Goal: Information Seeking & Learning: Learn about a topic

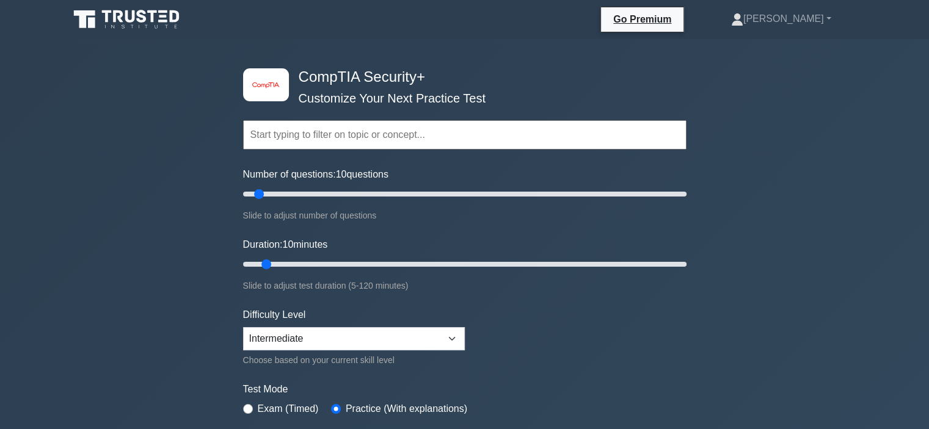
click at [208, 192] on div "image/svg+xml CompTIA Security+ Customize Your Next Practice Test Topics Crypto…" at bounding box center [464, 387] width 929 height 696
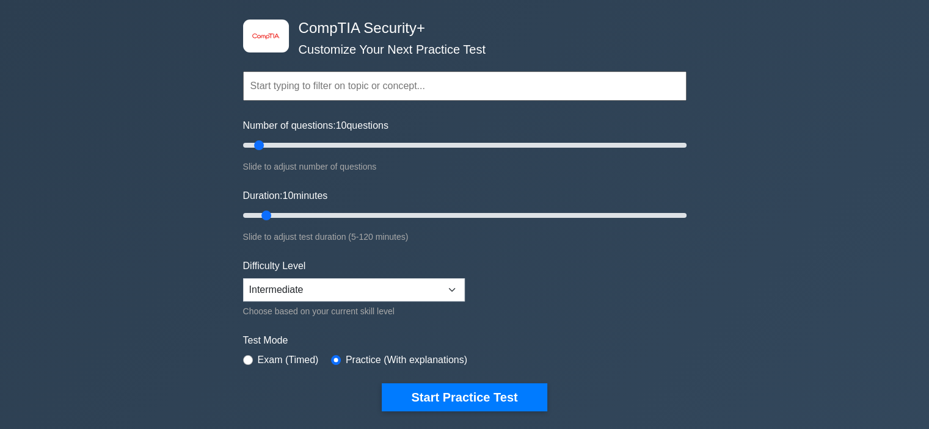
scroll to position [73, 0]
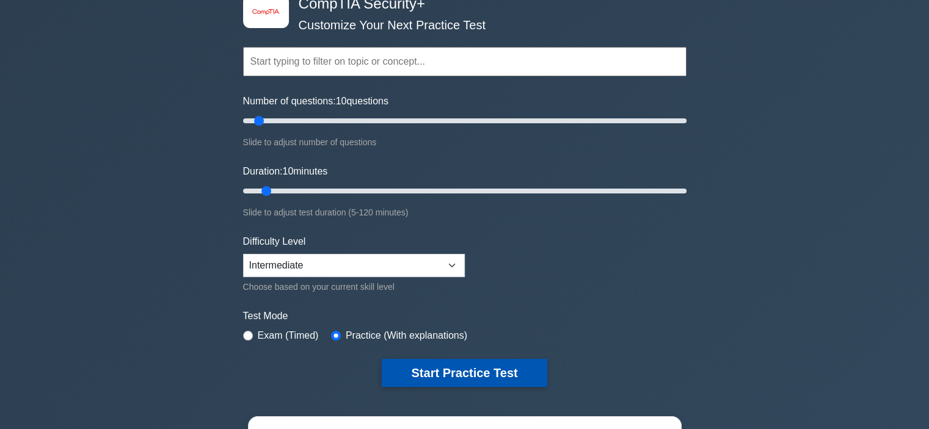
click at [486, 373] on button "Start Practice Test" at bounding box center [464, 373] width 165 height 28
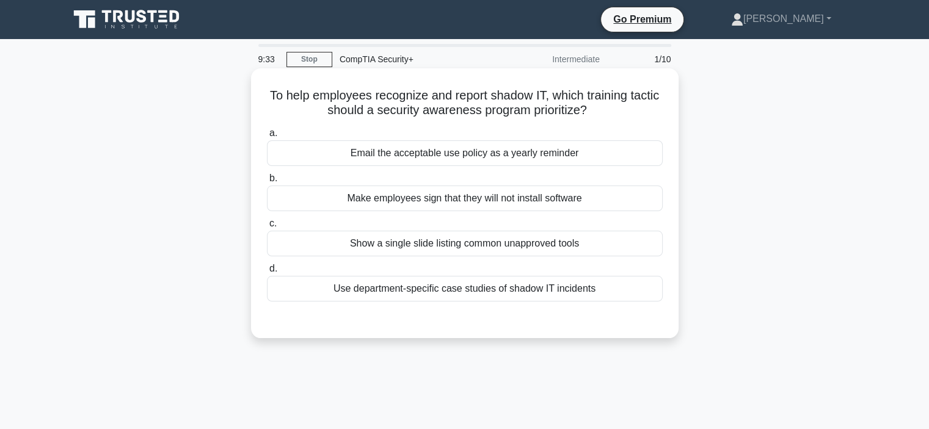
click at [487, 154] on div "Email the acceptable use policy as a yearly reminder" at bounding box center [465, 154] width 396 height 26
click at [267, 137] on input "a. Email the acceptable use policy as a yearly reminder" at bounding box center [267, 134] width 0 height 8
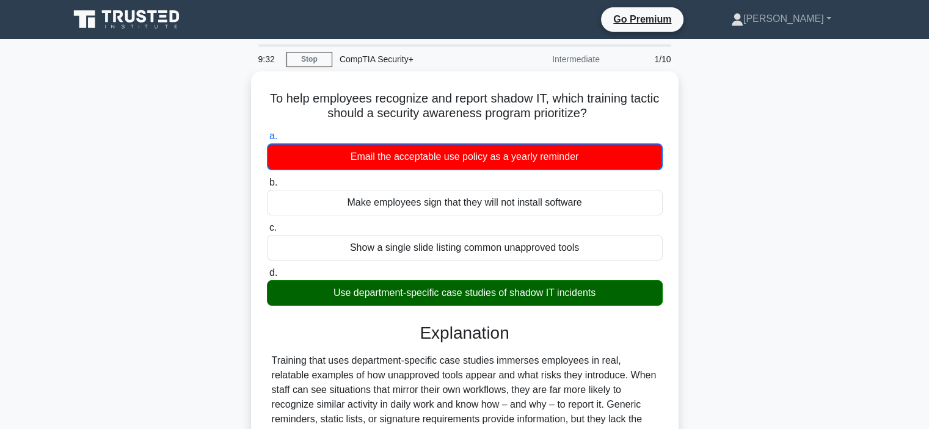
click at [715, 321] on div "To help employees recognize and report shadow IT, which training tactic should …" at bounding box center [465, 307] width 806 height 472
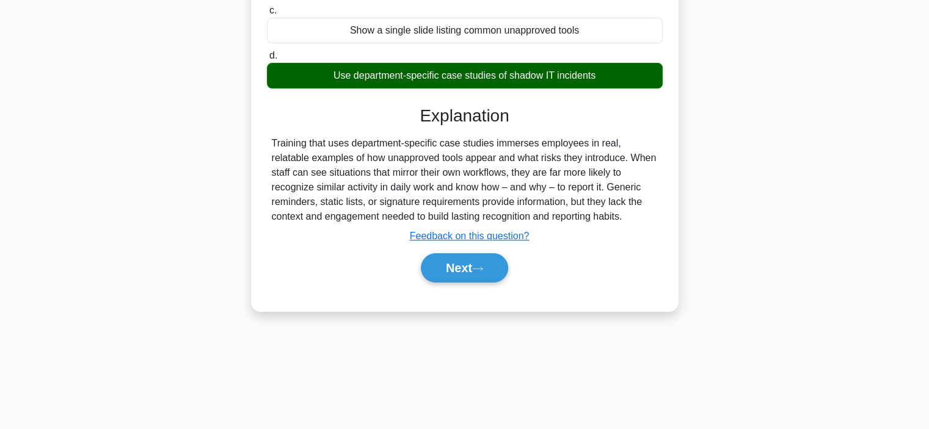
scroll to position [220, 0]
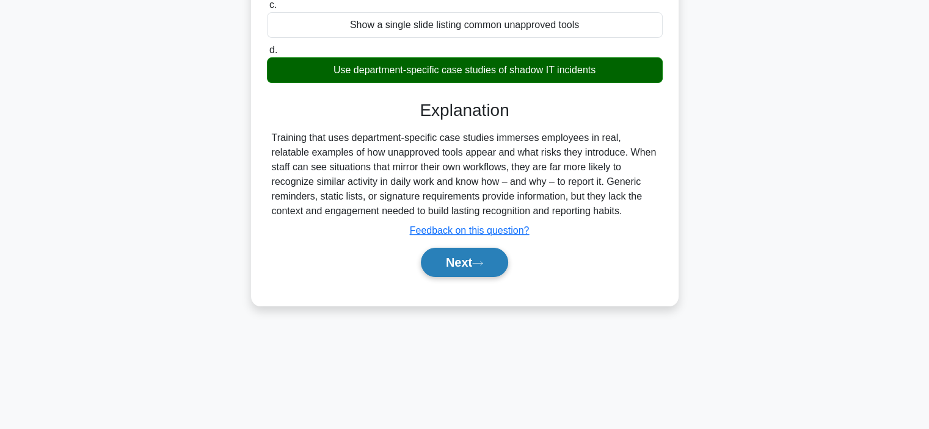
click at [443, 260] on button "Next" at bounding box center [464, 262] width 87 height 29
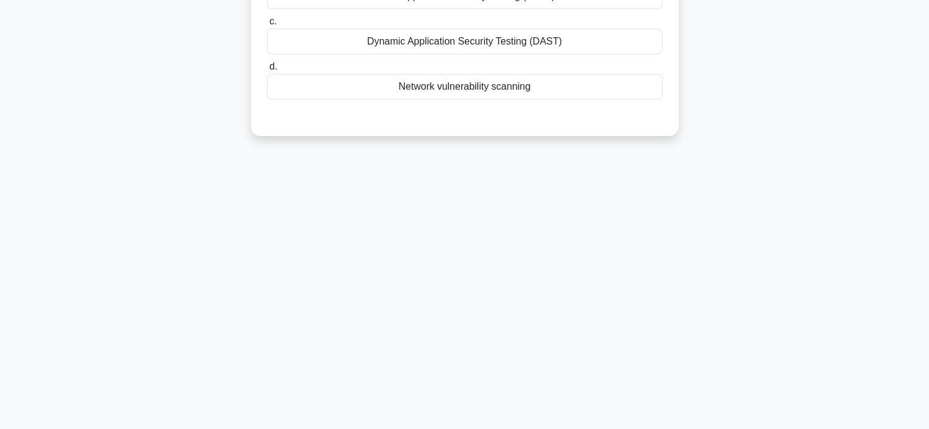
click at [769, 265] on div "9:29 Stop CompTIA Security+ Intermediate 2/10 A company routinely processes sen…" at bounding box center [465, 129] width 806 height 611
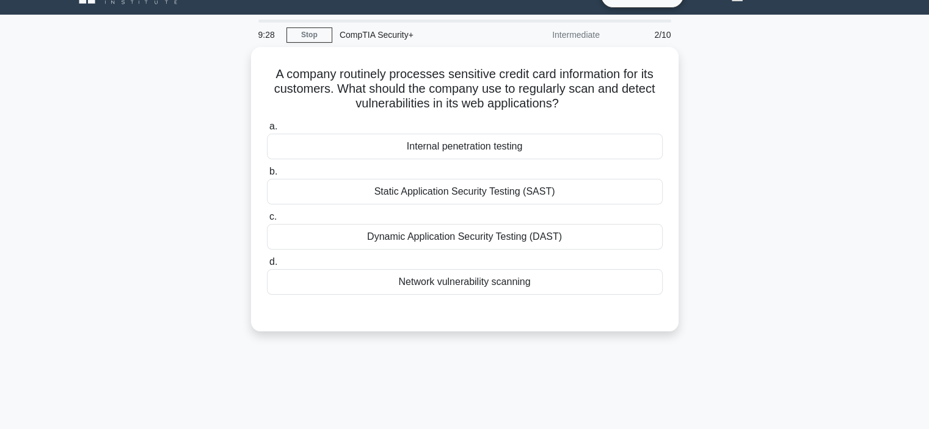
scroll to position [24, 0]
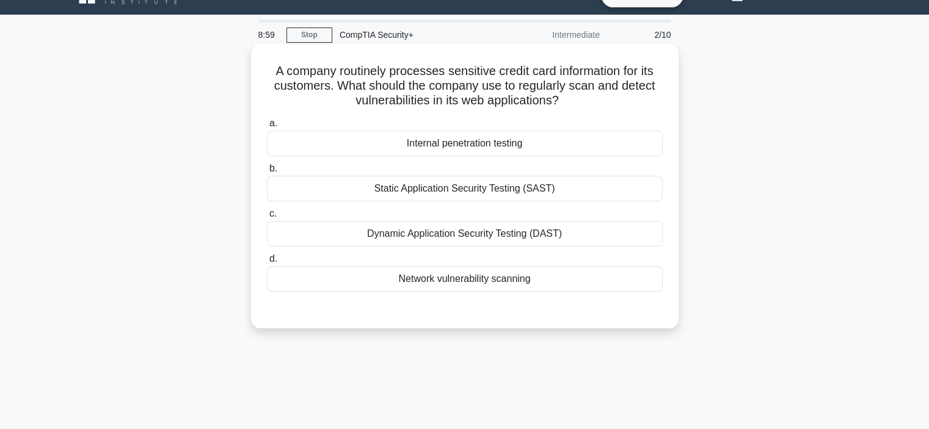
click at [565, 239] on div "Dynamic Application Security Testing (DAST)" at bounding box center [465, 234] width 396 height 26
click at [267, 218] on input "c. Dynamic Application Security Testing (DAST)" at bounding box center [267, 214] width 0 height 8
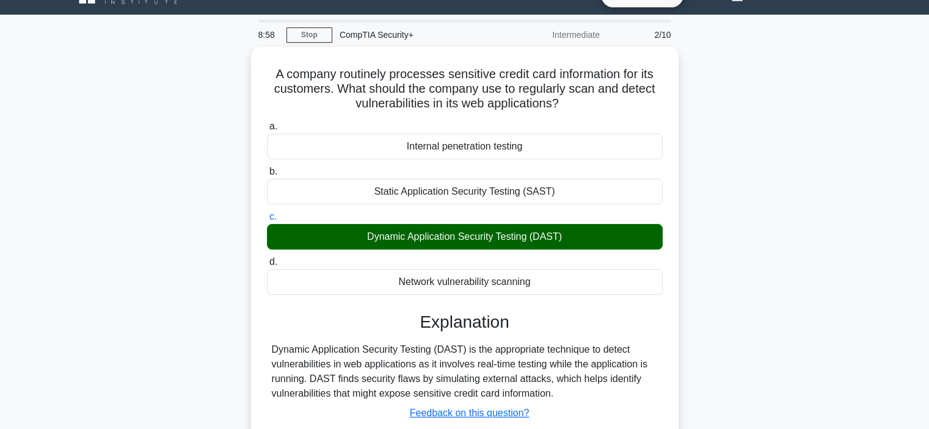
click at [728, 276] on div "A company routinely processes sensitive credit card information for its custome…" at bounding box center [465, 275] width 806 height 456
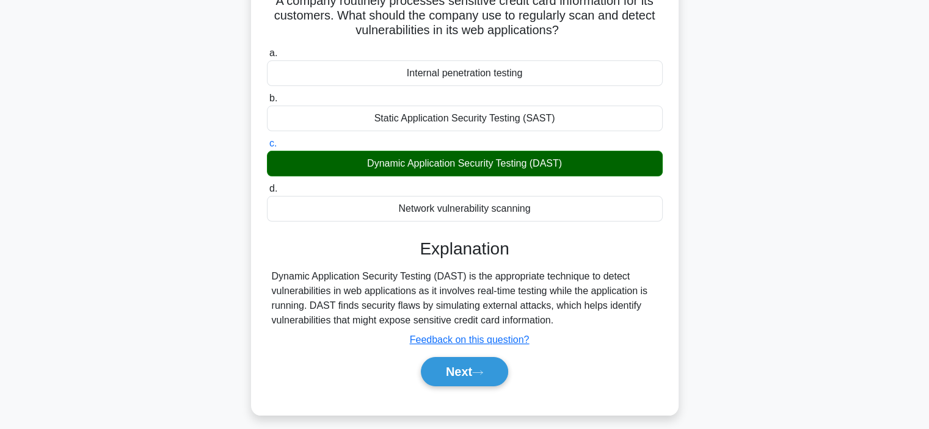
scroll to position [122, 0]
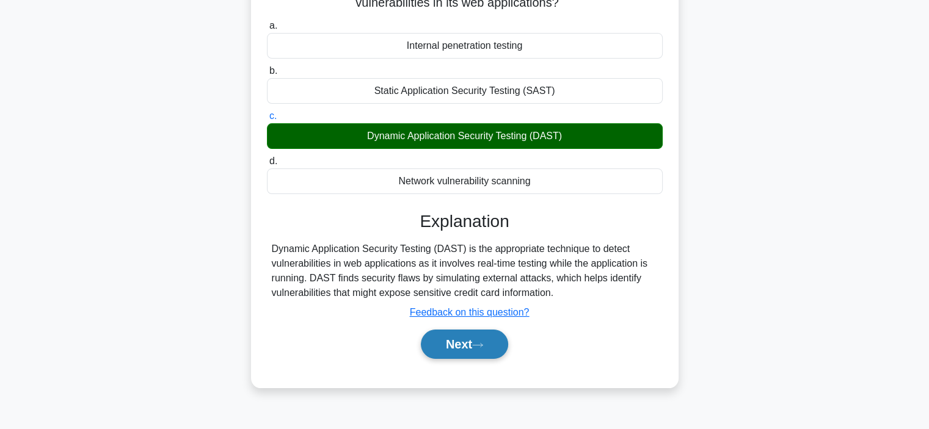
click at [473, 341] on button "Next" at bounding box center [464, 344] width 87 height 29
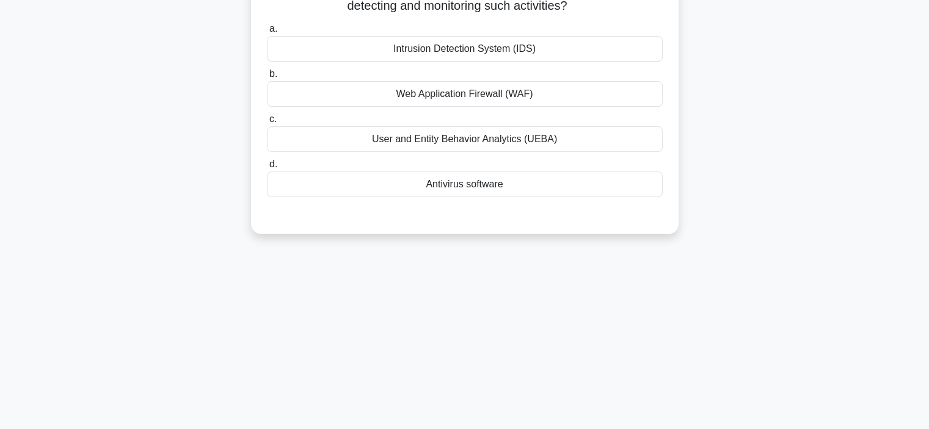
click at [814, 290] on div "8:53 Stop CompTIA Security+ Intermediate 3/10 A company suspects an insider thr…" at bounding box center [465, 227] width 806 height 611
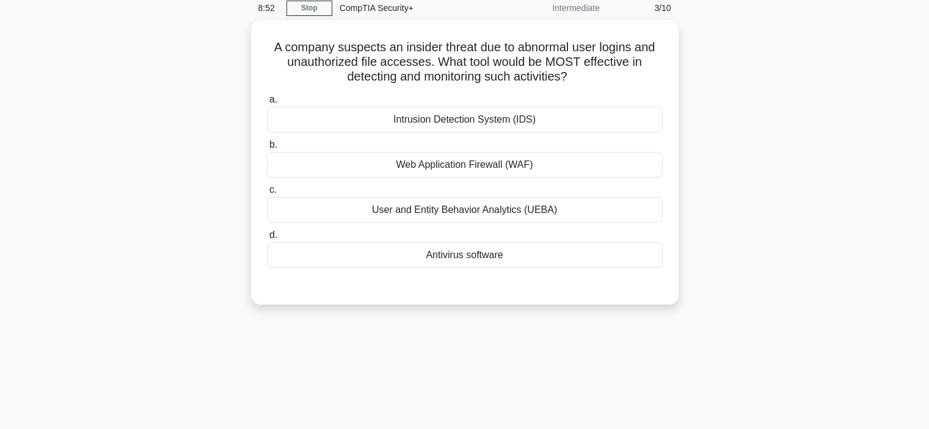
scroll to position [49, 0]
click at [564, 120] on div "Intrusion Detection System (IDS)" at bounding box center [465, 119] width 396 height 26
click at [267, 103] on input "a. Intrusion Detection System (IDS)" at bounding box center [267, 99] width 0 height 8
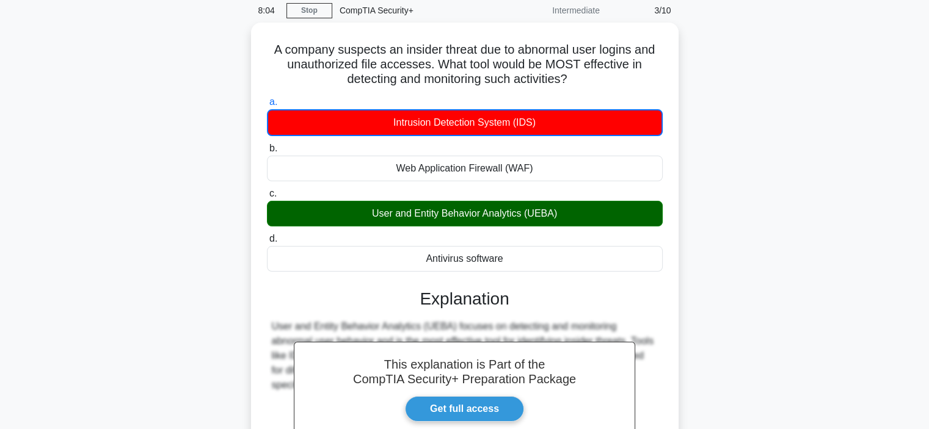
click at [741, 261] on div "A company suspects an insider threat due to abnormal user logins and unauthoriz…" at bounding box center [465, 296] width 806 height 546
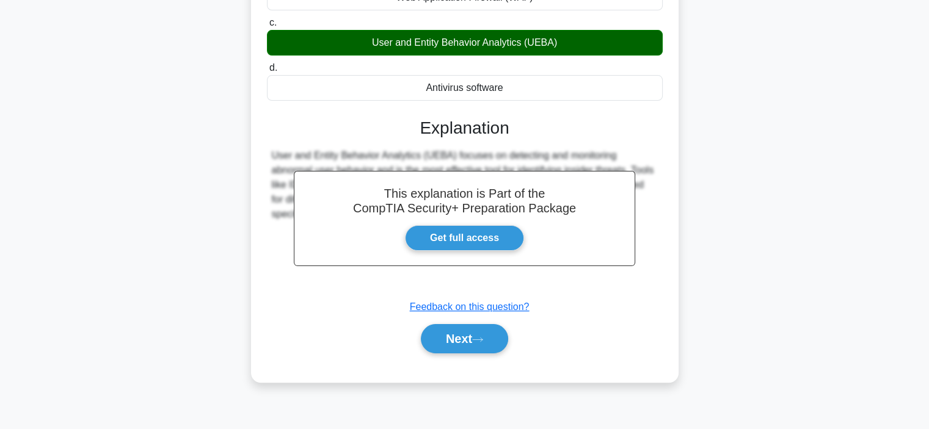
scroll to position [230, 0]
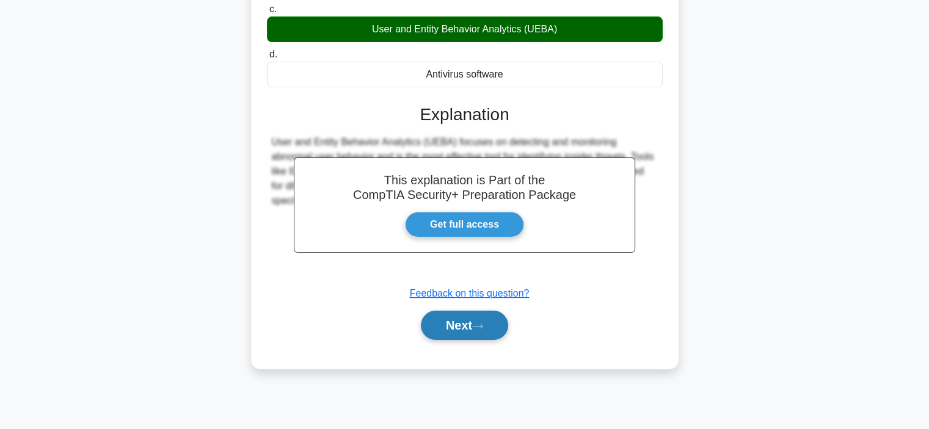
click at [485, 333] on button "Next" at bounding box center [464, 325] width 87 height 29
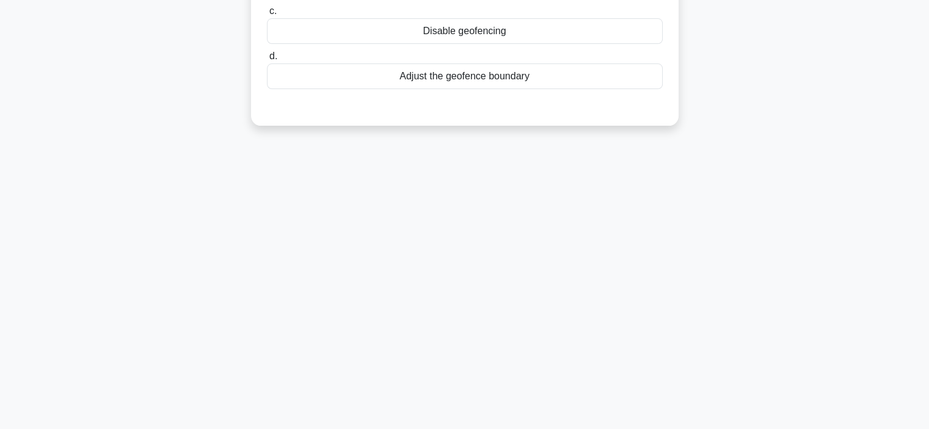
click at [857, 245] on div "8:02 Stop CompTIA Security+ Intermediate 4/10 A company uses geofencing to prot…" at bounding box center [465, 119] width 806 height 611
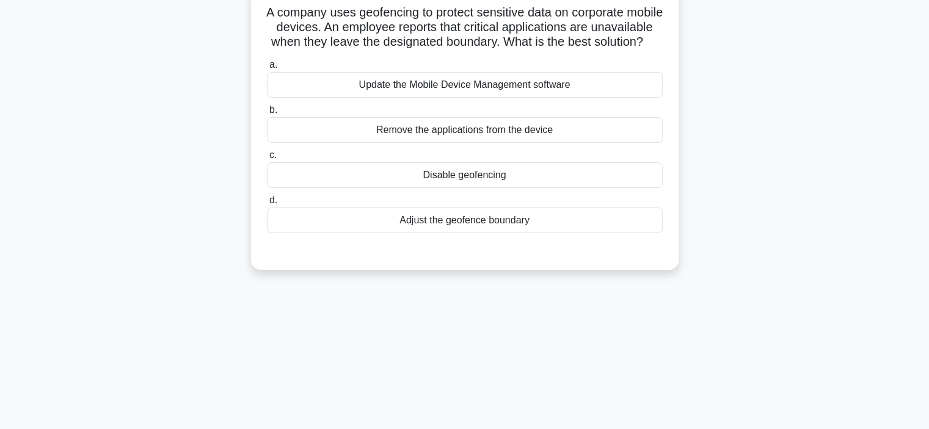
scroll to position [84, 0]
click at [591, 92] on div "Update the Mobile Device Management software" at bounding box center [465, 84] width 396 height 26
click at [267, 68] on input "a. Update the Mobile Device Management software" at bounding box center [267, 64] width 0 height 8
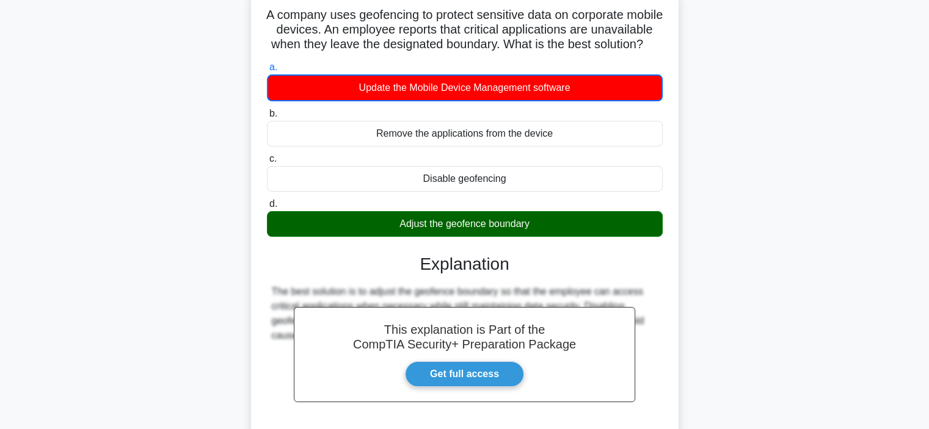
click at [731, 194] on div "A company uses geofencing to protect sensitive data on corporate mobile devices…" at bounding box center [465, 261] width 806 height 546
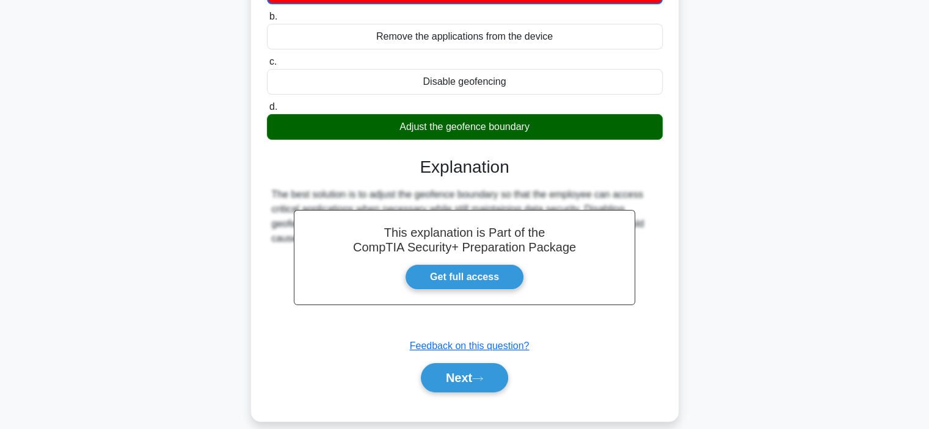
scroll to position [230, 0]
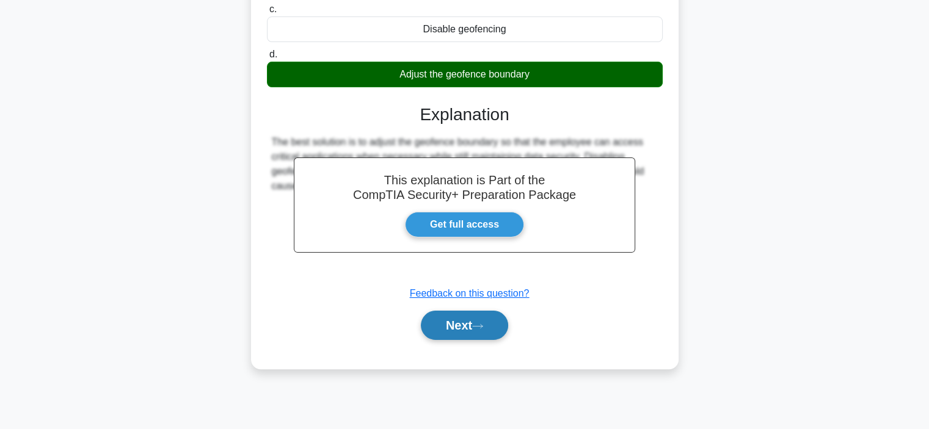
click at [490, 338] on button "Next" at bounding box center [464, 325] width 87 height 29
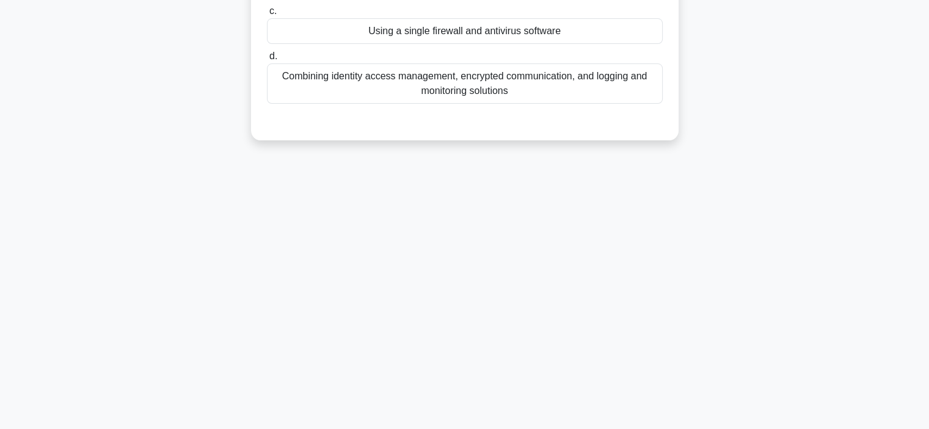
click at [816, 231] on div "6:44 Stop CompTIA Security+ Intermediate 5/10 In the context of Defense in Dept…" at bounding box center [465, 119] width 806 height 611
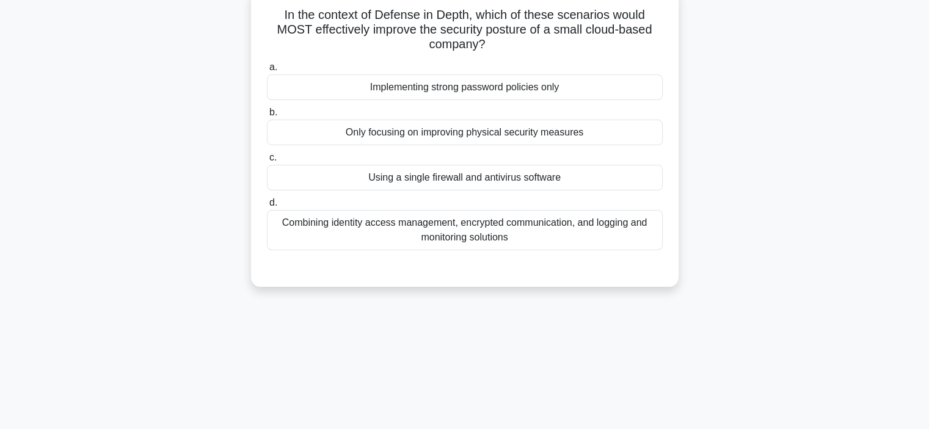
scroll to position [59, 0]
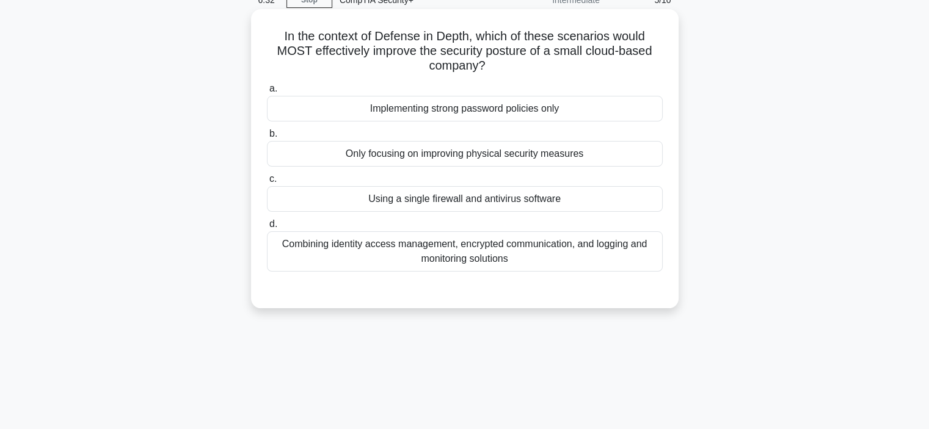
click at [651, 259] on div "Combining identity access management, encrypted communication, and logging and …" at bounding box center [465, 252] width 396 height 40
click at [267, 228] on input "d. Combining identity access management, encrypted communication, and logging a…" at bounding box center [267, 225] width 0 height 8
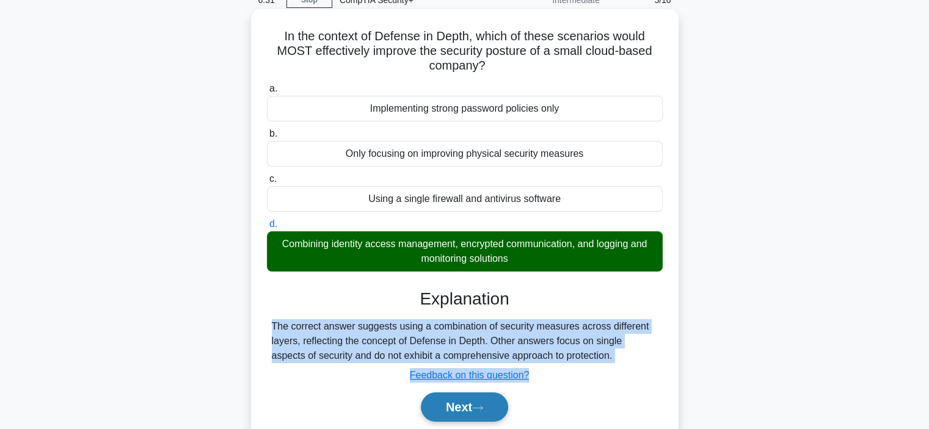
drag, startPoint x: 723, startPoint y: 294, endPoint x: 482, endPoint y: 411, distance: 268.1
click at [482, 411] on div "In the context of Defense in Depth, which of these scenarios would MOST effecti…" at bounding box center [465, 240] width 806 height 456
click at [482, 411] on button "Next" at bounding box center [464, 407] width 87 height 29
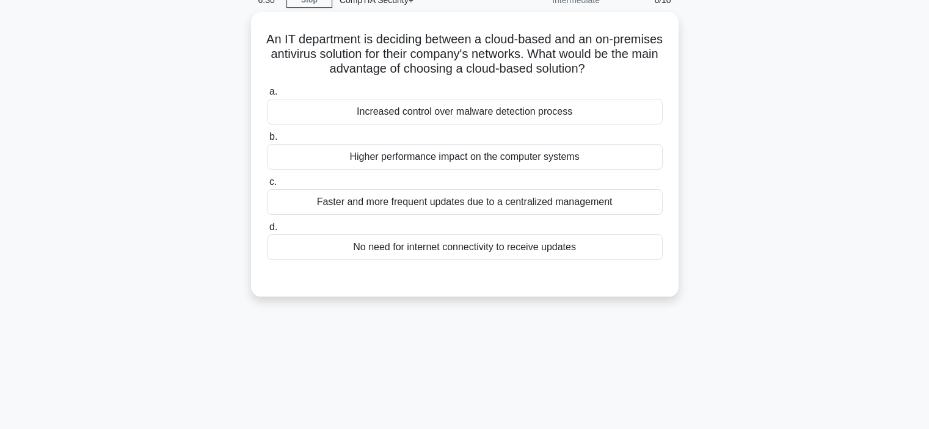
click at [640, 313] on div "6:30 Stop CompTIA Security+ Intermediate 6/10 An IT department is deciding betw…" at bounding box center [465, 290] width 806 height 611
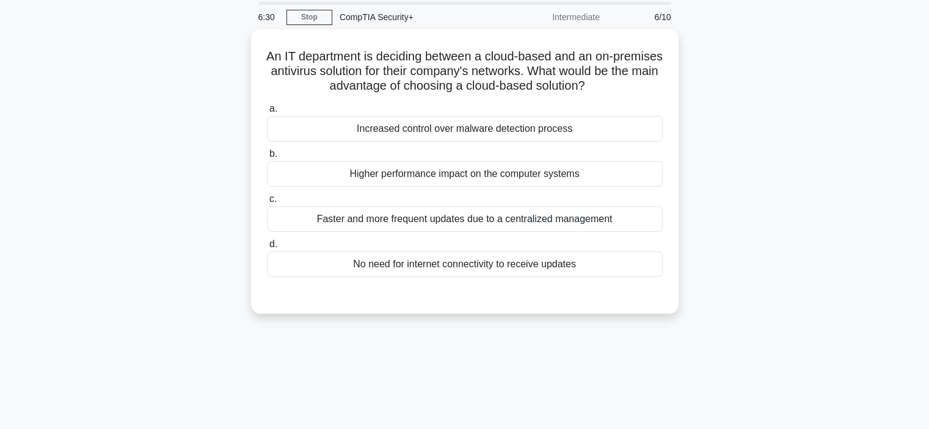
scroll to position [35, 0]
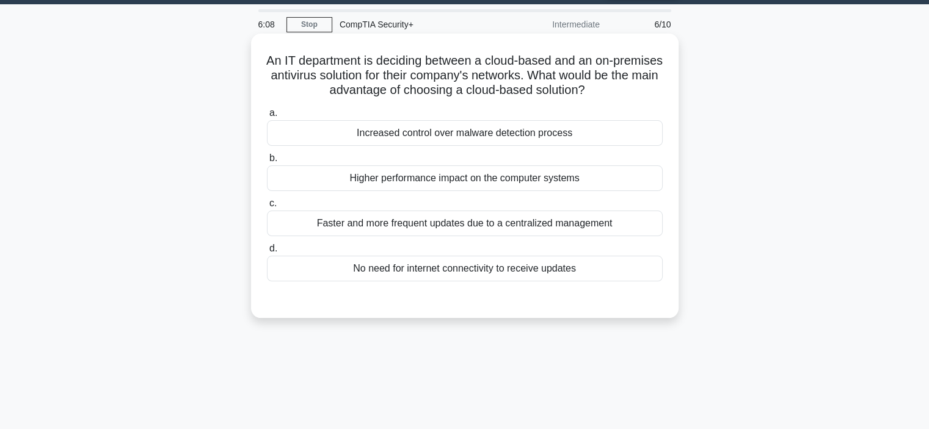
click at [599, 226] on div "Faster and more frequent updates due to a centralized management" at bounding box center [465, 224] width 396 height 26
click at [267, 208] on input "c. Faster and more frequent updates due to a centralized management" at bounding box center [267, 204] width 0 height 8
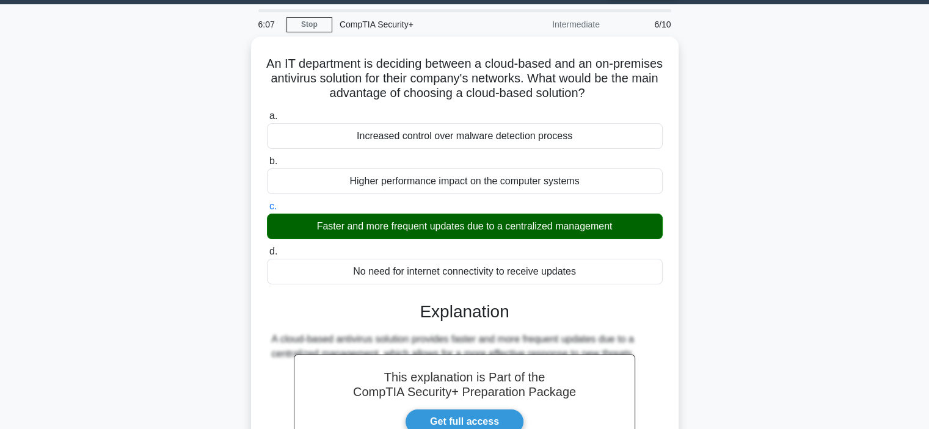
click at [712, 262] on div "An IT department is deciding between a cloud-based and an on-premises antivirus…" at bounding box center [465, 309] width 806 height 544
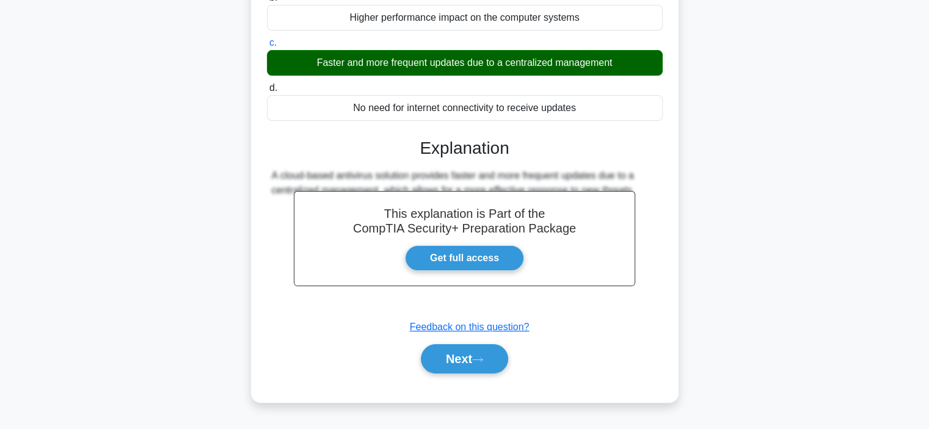
scroll to position [206, 0]
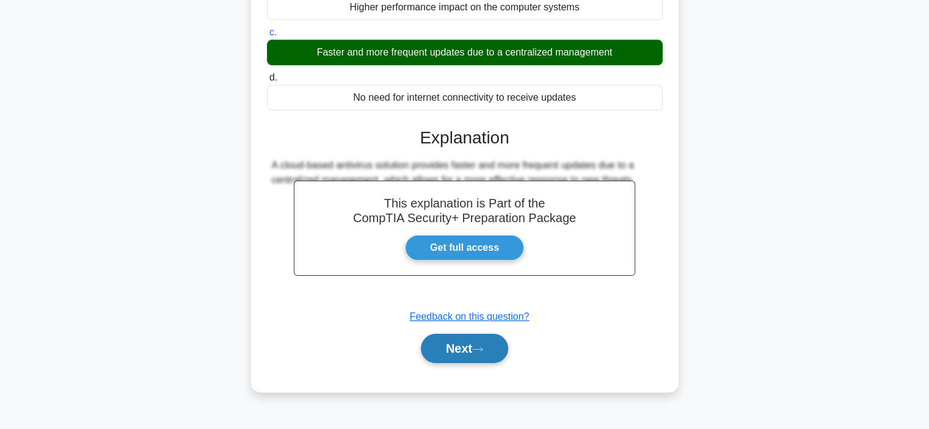
click at [467, 344] on button "Next" at bounding box center [464, 348] width 87 height 29
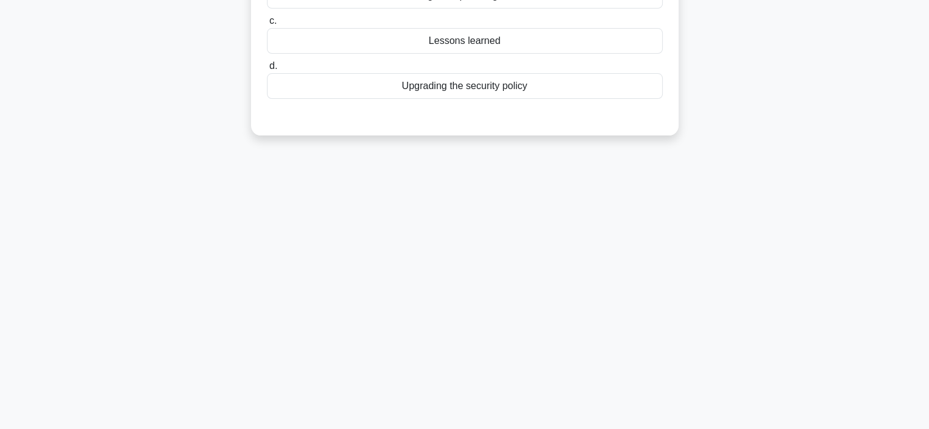
click at [746, 287] on div "6:02 Stop CompTIA Security+ Intermediate 7/10 After addressing a security incid…" at bounding box center [465, 143] width 806 height 611
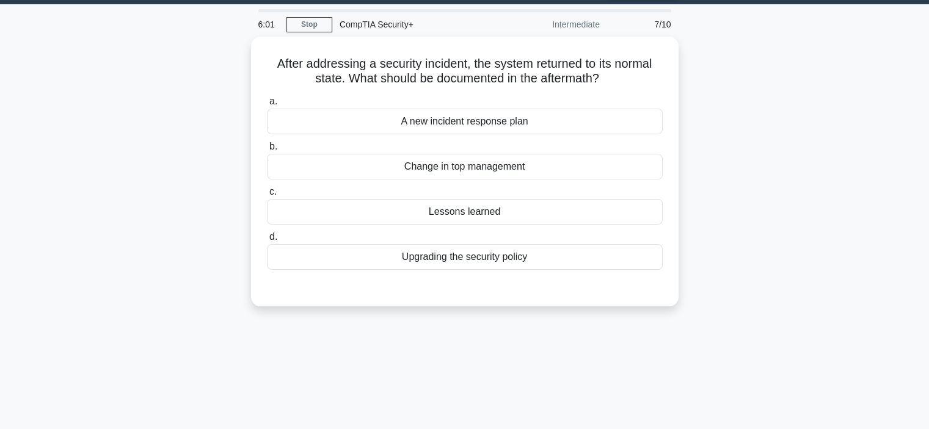
scroll to position [10, 0]
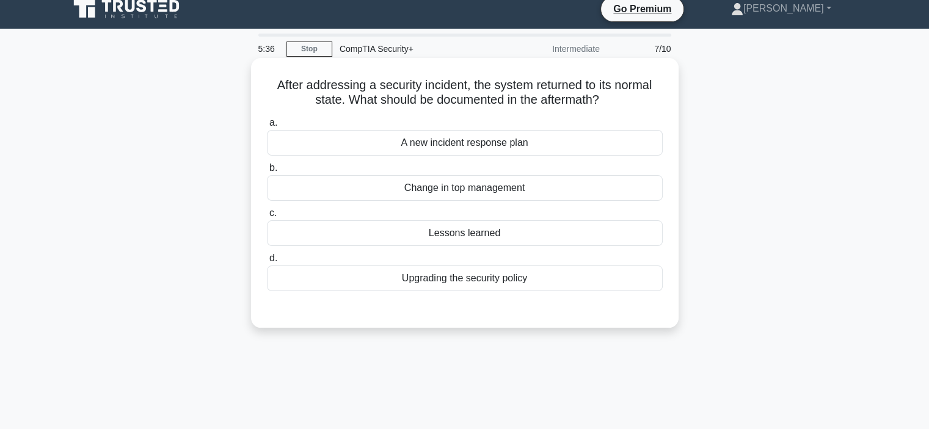
click at [646, 244] on div "Lessons learned" at bounding box center [465, 234] width 396 height 26
click at [267, 217] on input "c. Lessons learned" at bounding box center [267, 214] width 0 height 8
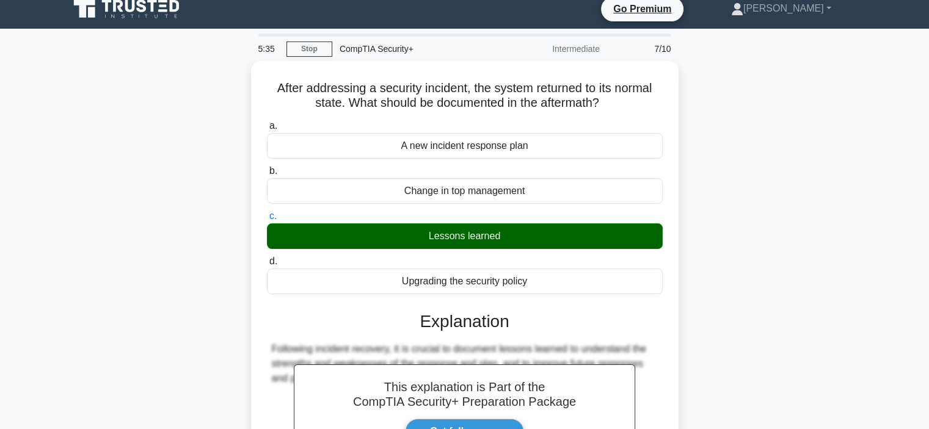
click at [819, 315] on div "After addressing a security incident, the system returned to its normal state. …" at bounding box center [465, 326] width 806 height 530
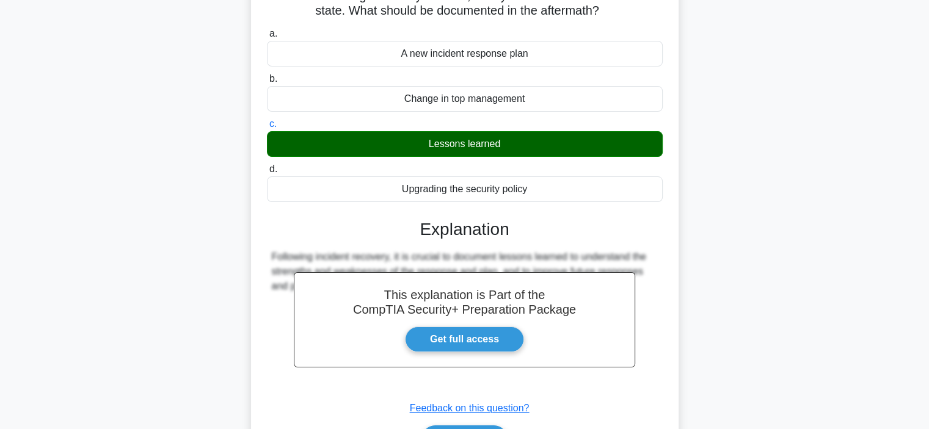
scroll to position [133, 0]
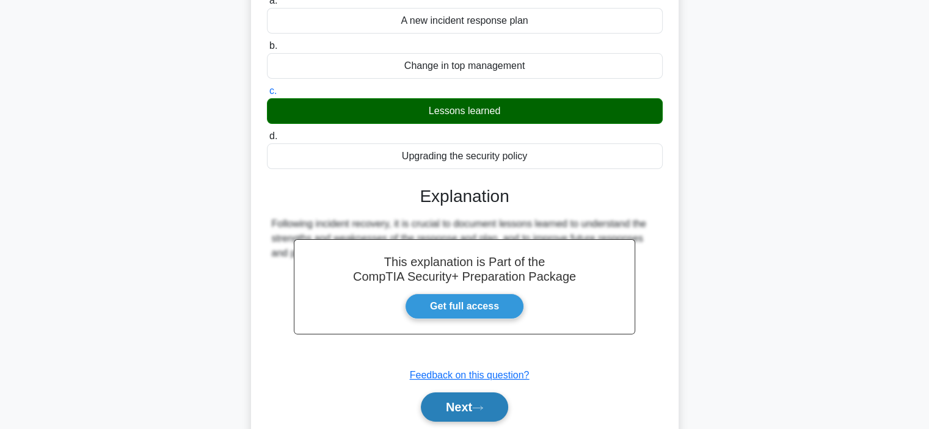
click at [480, 406] on icon at bounding box center [477, 408] width 11 height 7
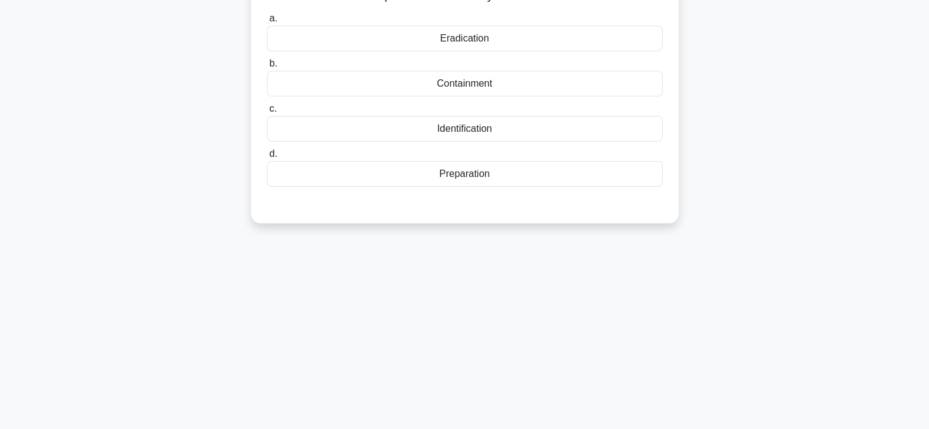
click at [764, 298] on div "5:32 Stop CompTIA Security+ Intermediate 8/10 The IT department has noticed mul…" at bounding box center [465, 216] width 806 height 611
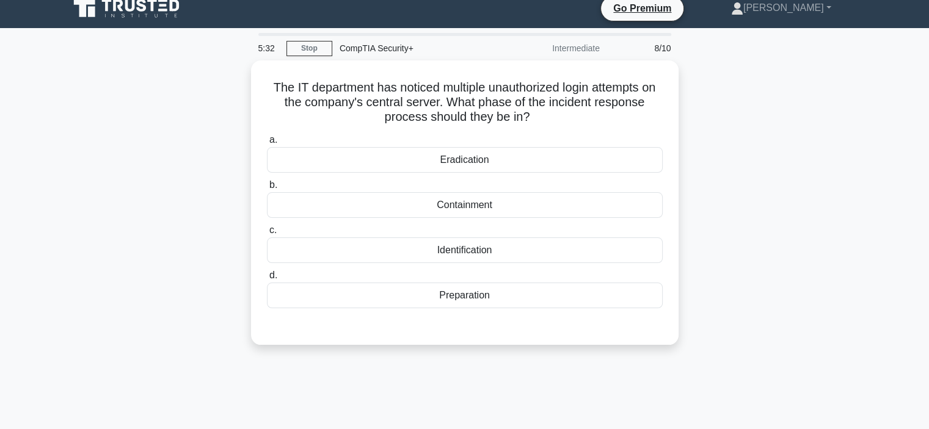
scroll to position [10, 0]
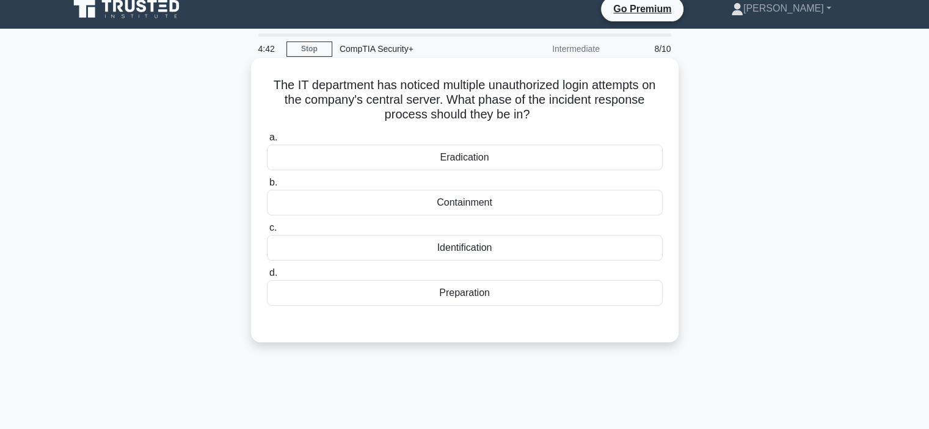
click at [645, 296] on div "Preparation" at bounding box center [465, 293] width 396 height 26
click at [267, 277] on input "d. Preparation" at bounding box center [267, 273] width 0 height 8
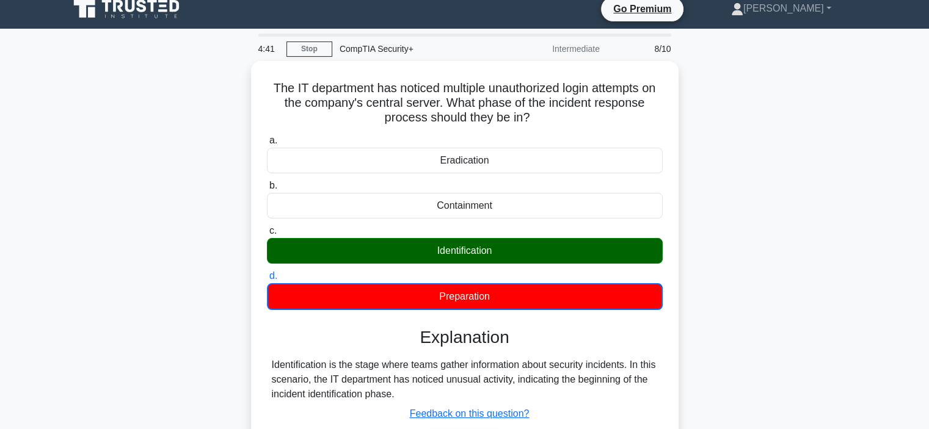
click at [753, 297] on div "The IT department has noticed multiple unauthorized login attempts on the compa…" at bounding box center [465, 282] width 806 height 443
click at [108, 212] on div "The IT department has noticed multiple unauthorized login attempts on the compa…" at bounding box center [465, 282] width 806 height 443
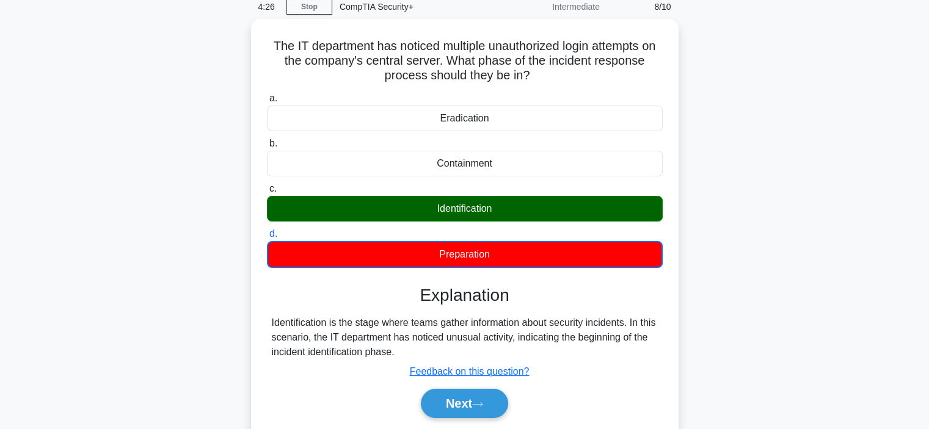
scroll to position [59, 0]
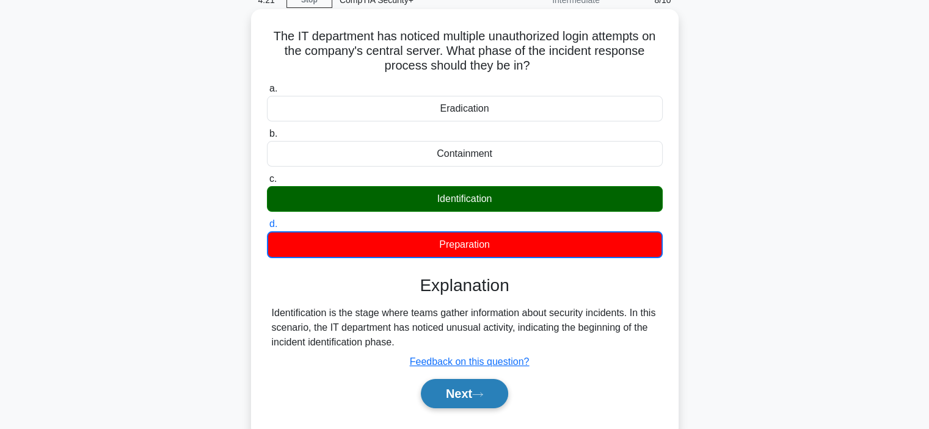
click at [496, 388] on button "Next" at bounding box center [464, 393] width 87 height 29
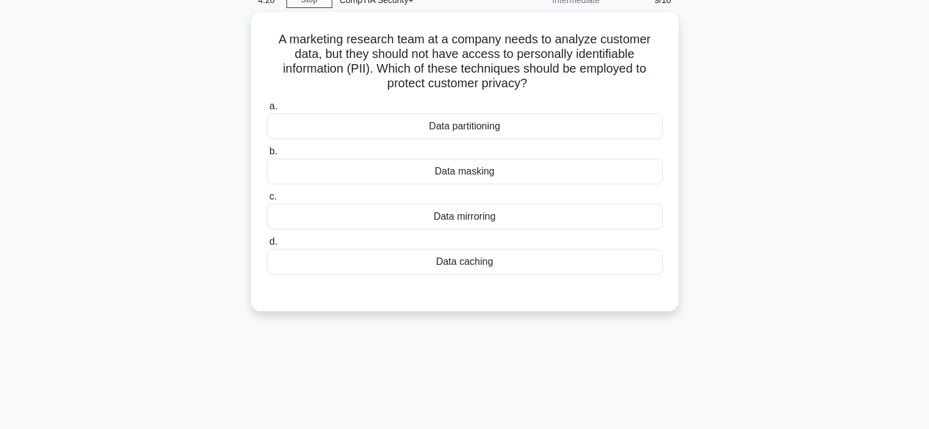
click at [758, 315] on div "A marketing research team at a company needs to analyze customer data, but they…" at bounding box center [465, 169] width 806 height 314
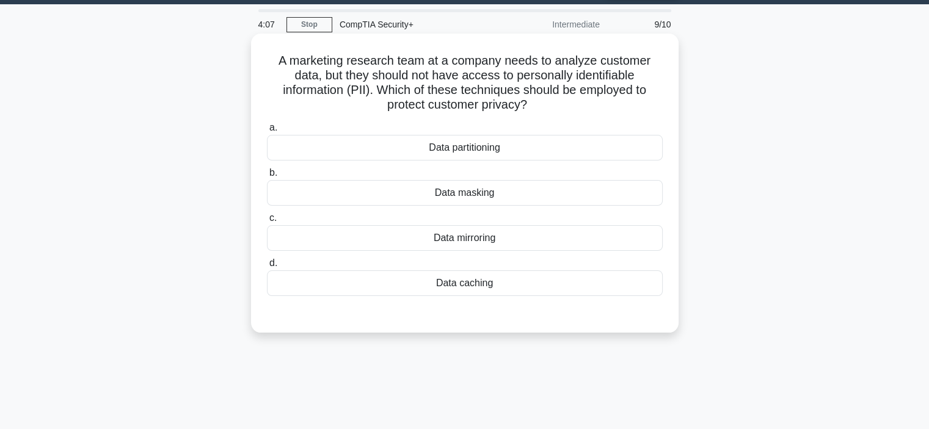
click at [499, 194] on div "Data masking" at bounding box center [465, 193] width 396 height 26
click at [267, 177] on input "b. Data masking" at bounding box center [267, 173] width 0 height 8
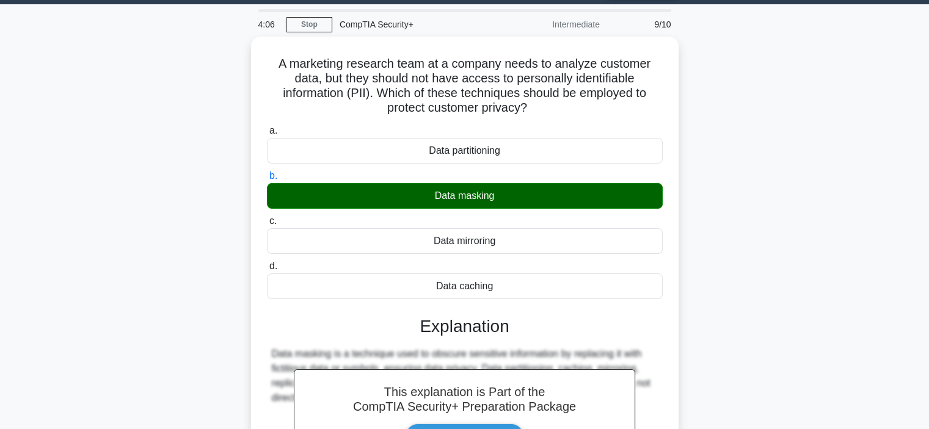
click at [758, 304] on div "A marketing research team at a company needs to analyze customer data, but they…" at bounding box center [465, 316] width 806 height 559
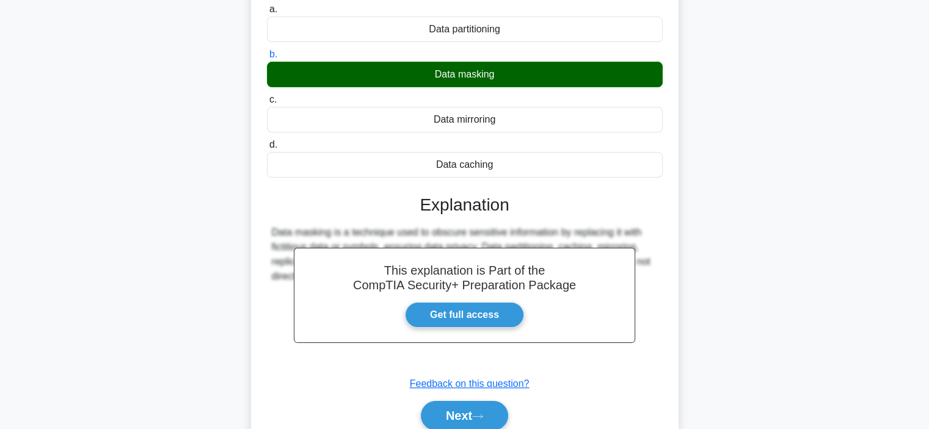
scroll to position [157, 0]
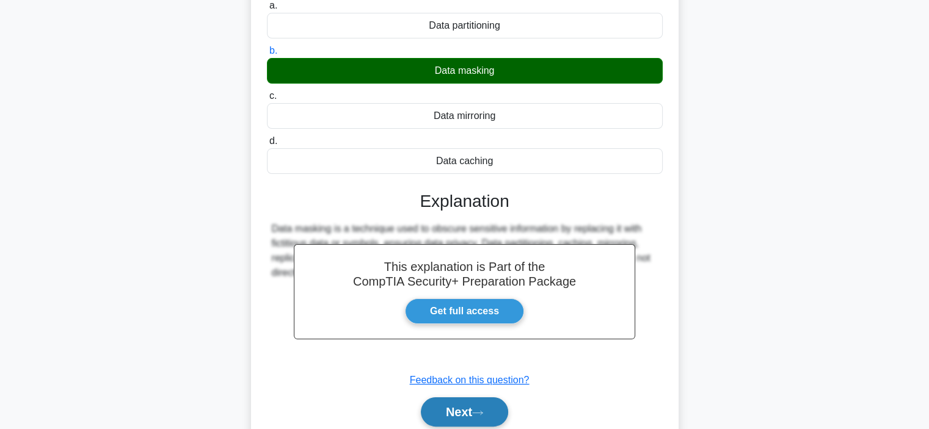
click at [506, 420] on button "Next" at bounding box center [464, 412] width 87 height 29
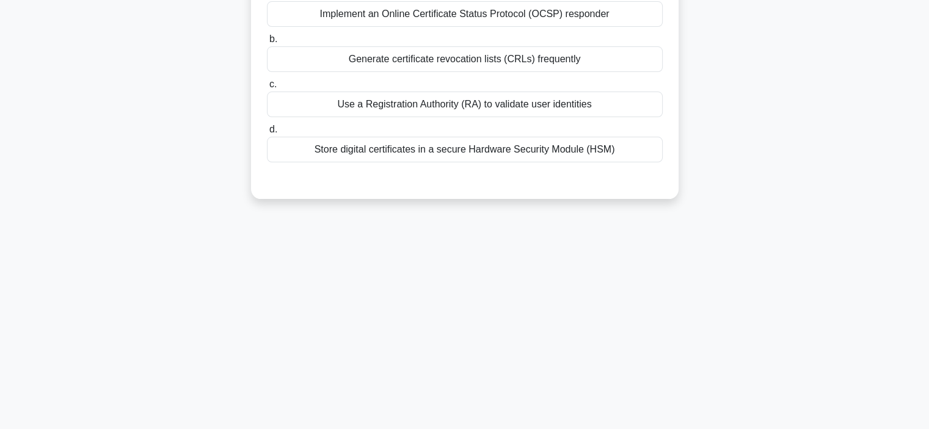
click at [732, 321] on div "4:03 Stop CompTIA Security+ Intermediate 10/10 An organization is setting up a …" at bounding box center [465, 192] width 806 height 611
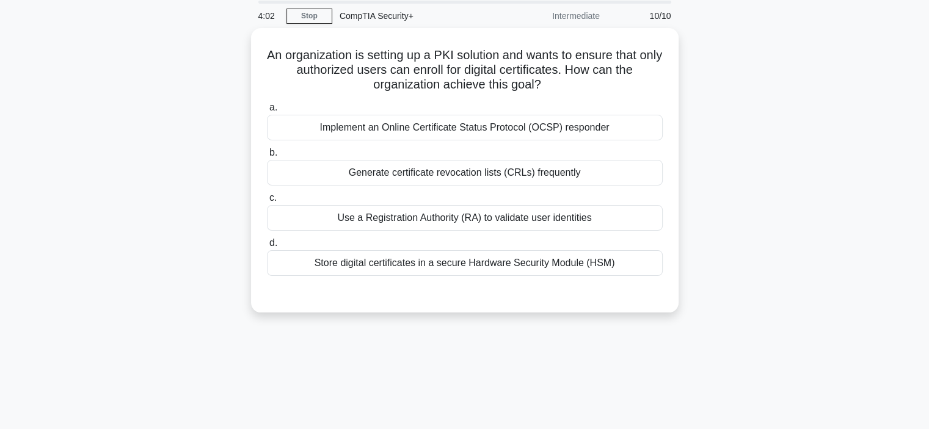
scroll to position [35, 0]
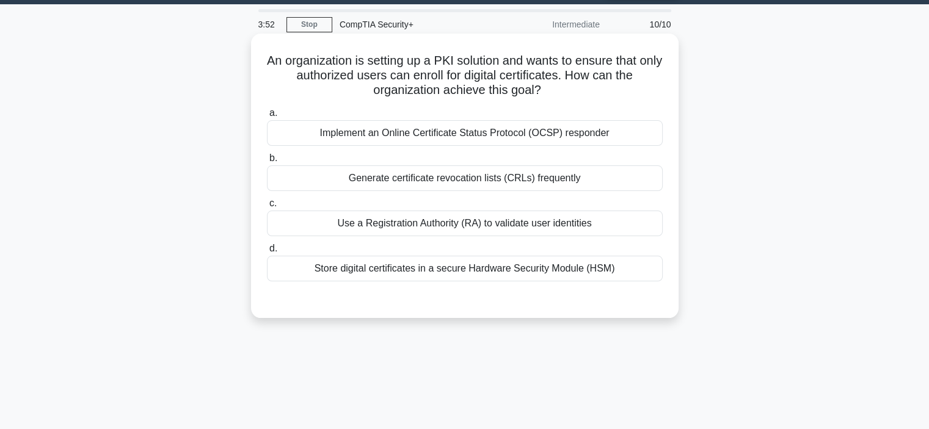
click at [581, 124] on div "Implement an Online Certificate Status Protocol (OCSP) responder" at bounding box center [465, 133] width 396 height 26
click at [267, 117] on input "a. Implement an Online Certificate Status Protocol (OCSP) responder" at bounding box center [267, 113] width 0 height 8
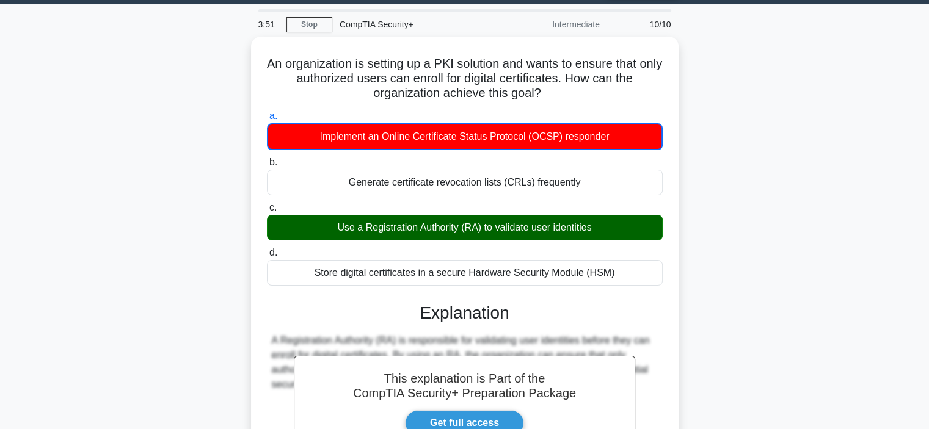
click at [741, 174] on div "An organization is setting up a PKI solution and wants to ensure that only auth…" at bounding box center [465, 310] width 806 height 546
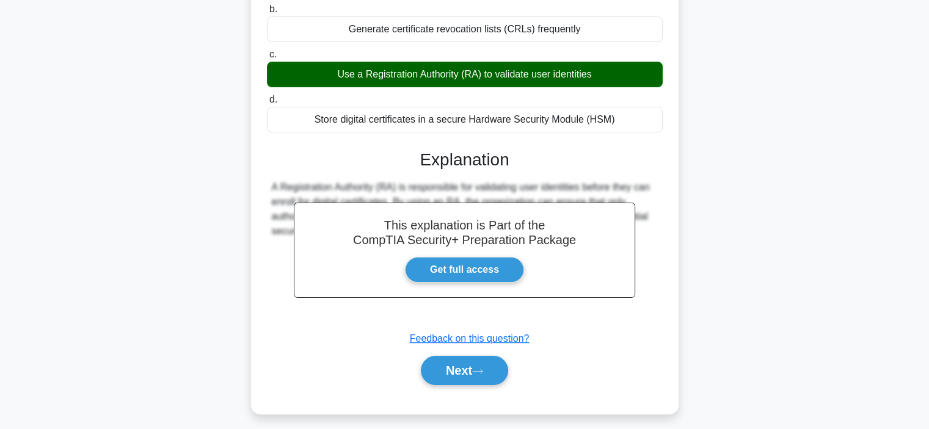
scroll to position [230, 0]
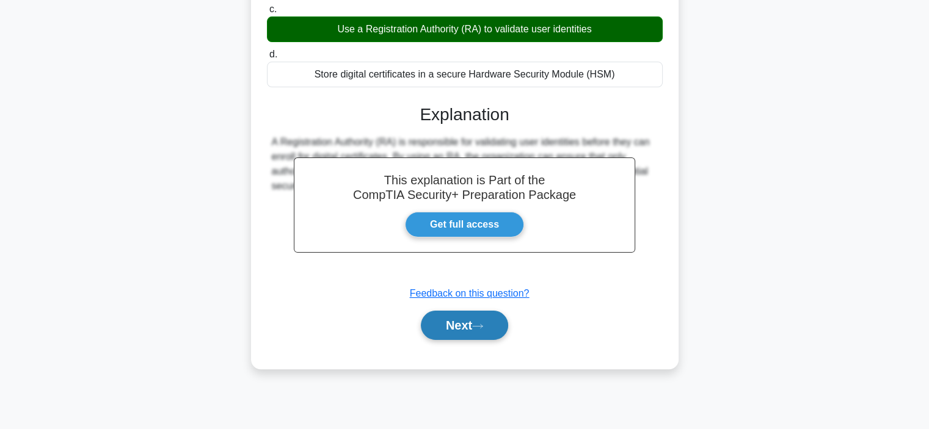
click at [436, 335] on button "Next" at bounding box center [464, 325] width 87 height 29
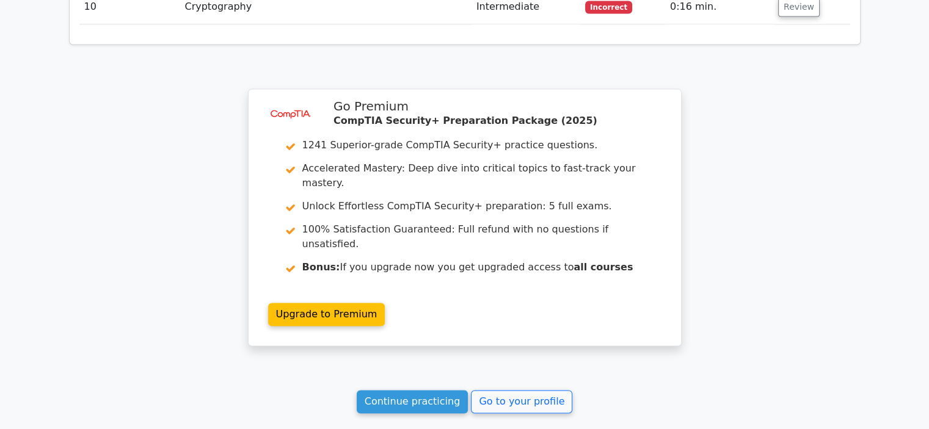
scroll to position [1931, 0]
